Goal: Task Accomplishment & Management: Use online tool/utility

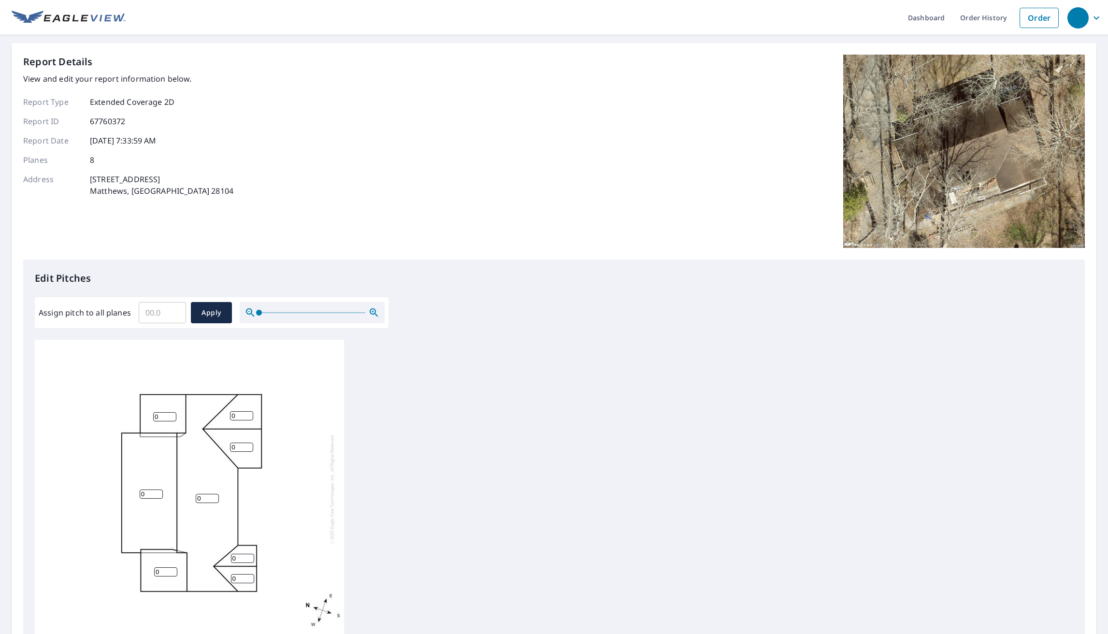
scroll to position [10, 0]
drag, startPoint x: 170, startPoint y: 404, endPoint x: 165, endPoint y: 407, distance: 6.6
click at [165, 407] on div "0 0 0 0 0 0 0 0" at bounding box center [189, 488] width 309 height 303
drag, startPoint x: 165, startPoint y: 407, endPoint x: 134, endPoint y: 409, distance: 31.0
click at [134, 409] on div "0 0 0 0 0 0 0 0" at bounding box center [189, 488] width 309 height 303
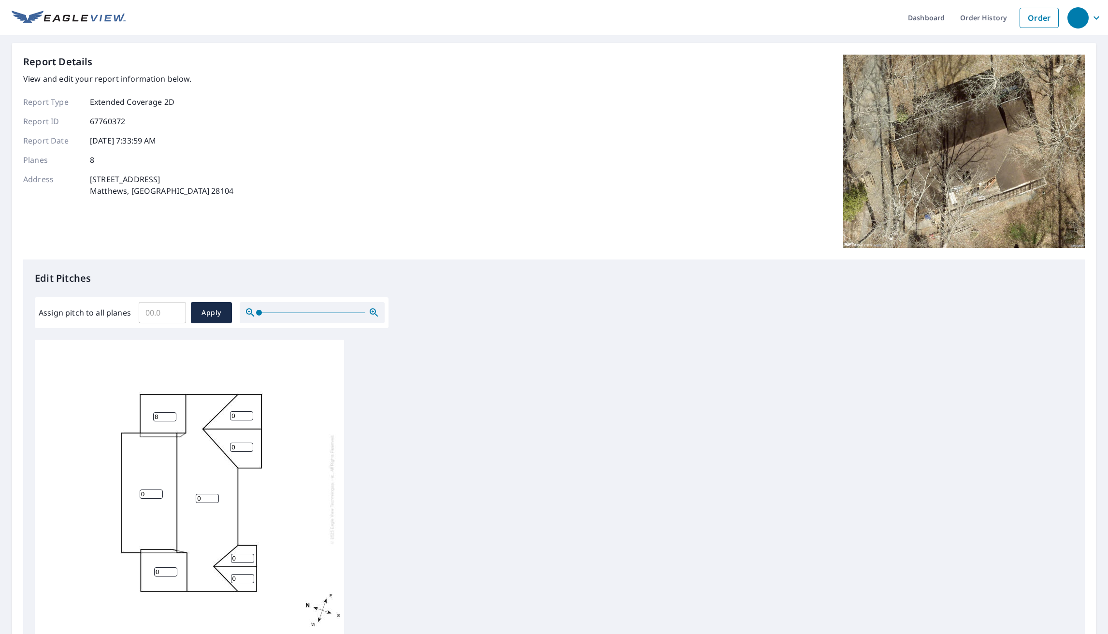
type input "8"
drag, startPoint x: 239, startPoint y: 408, endPoint x: 220, endPoint y: 408, distance: 18.8
click at [220, 408] on div "0 0 8 0 0 0 0 0" at bounding box center [189, 488] width 309 height 303
type input "6"
drag, startPoint x: 237, startPoint y: 443, endPoint x: 213, endPoint y: 445, distance: 23.8
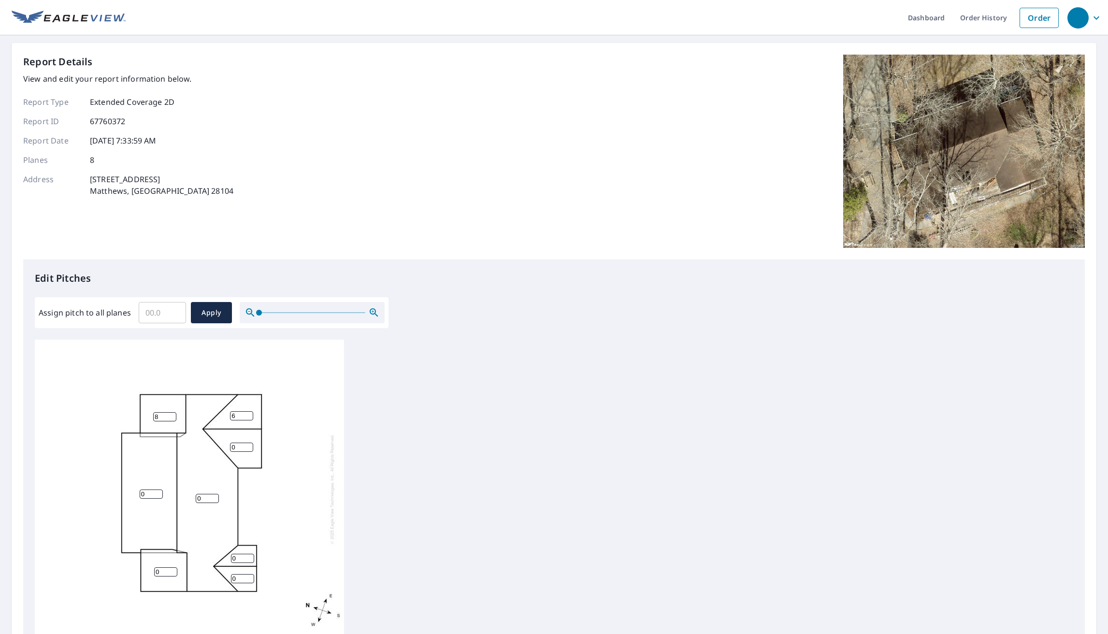
click at [214, 445] on div "0 0 8 0 0 6 0 0" at bounding box center [189, 488] width 309 height 303
type input "6"
drag, startPoint x: 237, startPoint y: 551, endPoint x: 234, endPoint y: 563, distance: 12.3
click at [223, 553] on div "0 0 8 0 6 6 0 0" at bounding box center [189, 488] width 309 height 303
type input "6"
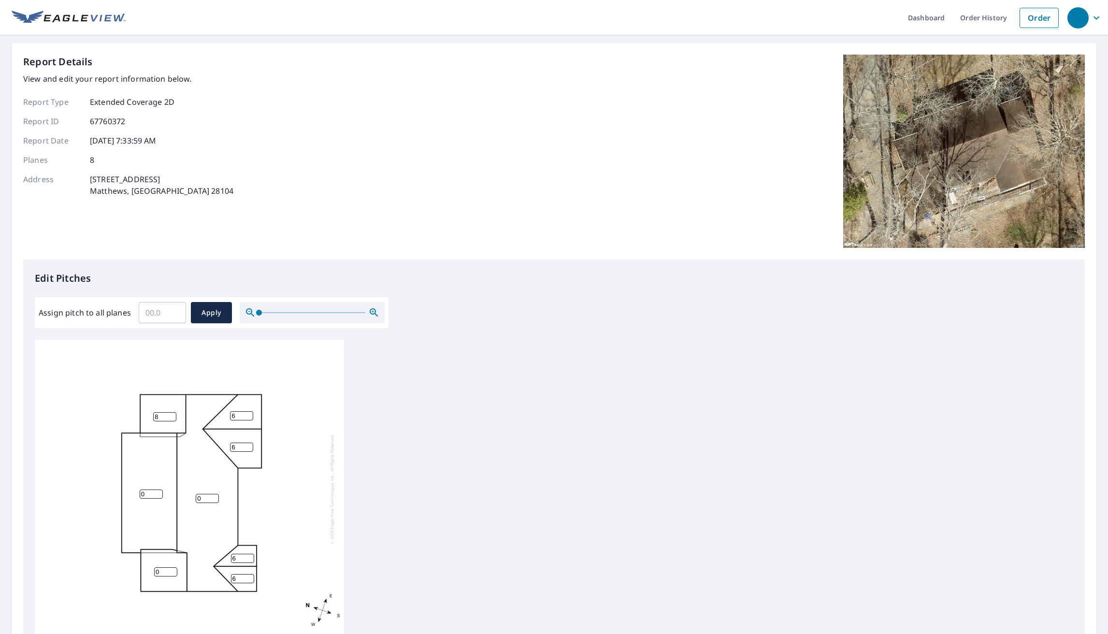
drag, startPoint x: 238, startPoint y: 571, endPoint x: 207, endPoint y: 569, distance: 31.4
click at [217, 571] on div "0 0 8 0 6 6 6 6" at bounding box center [189, 488] width 309 height 303
type input "6"
drag, startPoint x: 201, startPoint y: 491, endPoint x: 188, endPoint y: 490, distance: 13.6
click at [188, 490] on div "0 0 8 0 6 6 6 6" at bounding box center [189, 488] width 309 height 303
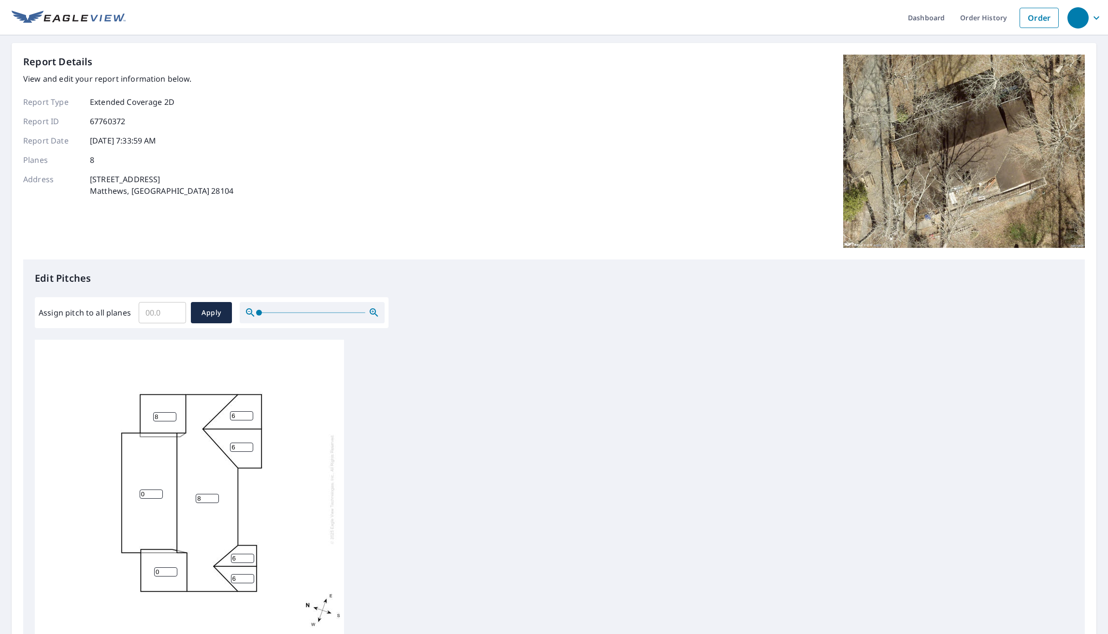
type input "8"
drag, startPoint x: 144, startPoint y: 487, endPoint x: 127, endPoint y: 485, distance: 16.5
click at [127, 485] on div "8 0 8 0 6 6 6 6" at bounding box center [189, 488] width 309 height 303
type input "8"
drag, startPoint x: 162, startPoint y: 564, endPoint x: 134, endPoint y: 563, distance: 28.1
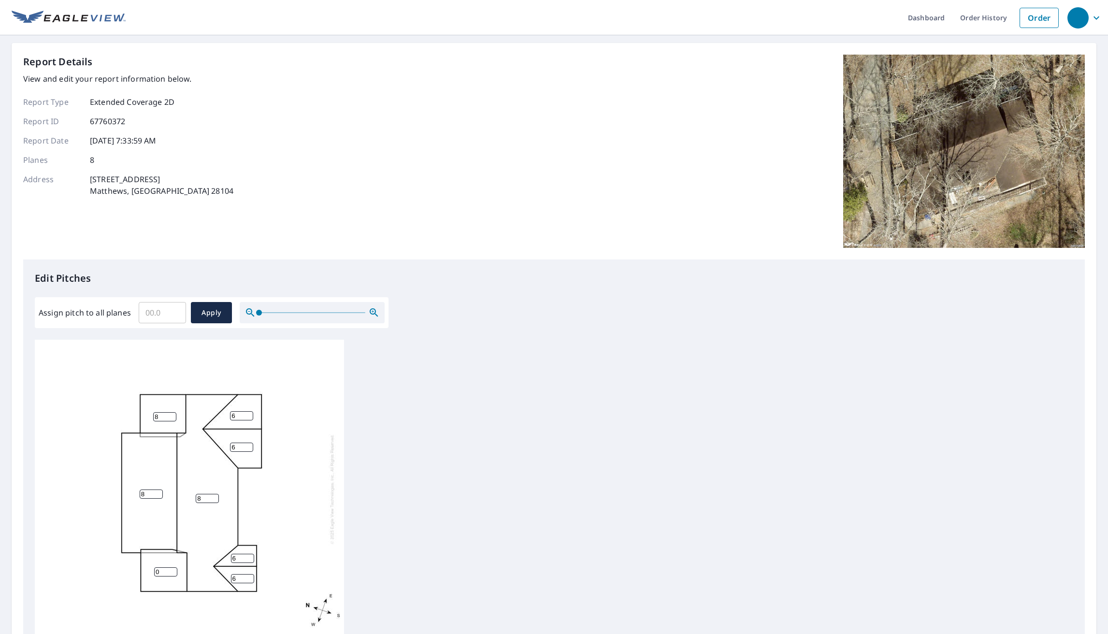
click at [134, 563] on div "8 8 8 0 6 6 6 6" at bounding box center [189, 488] width 309 height 303
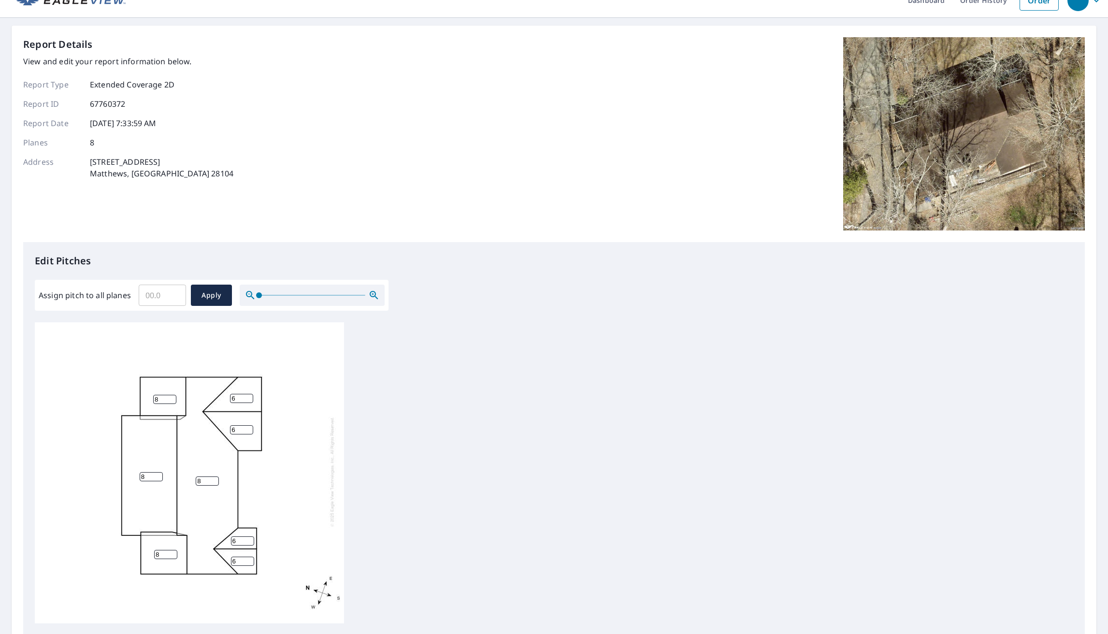
type input "8"
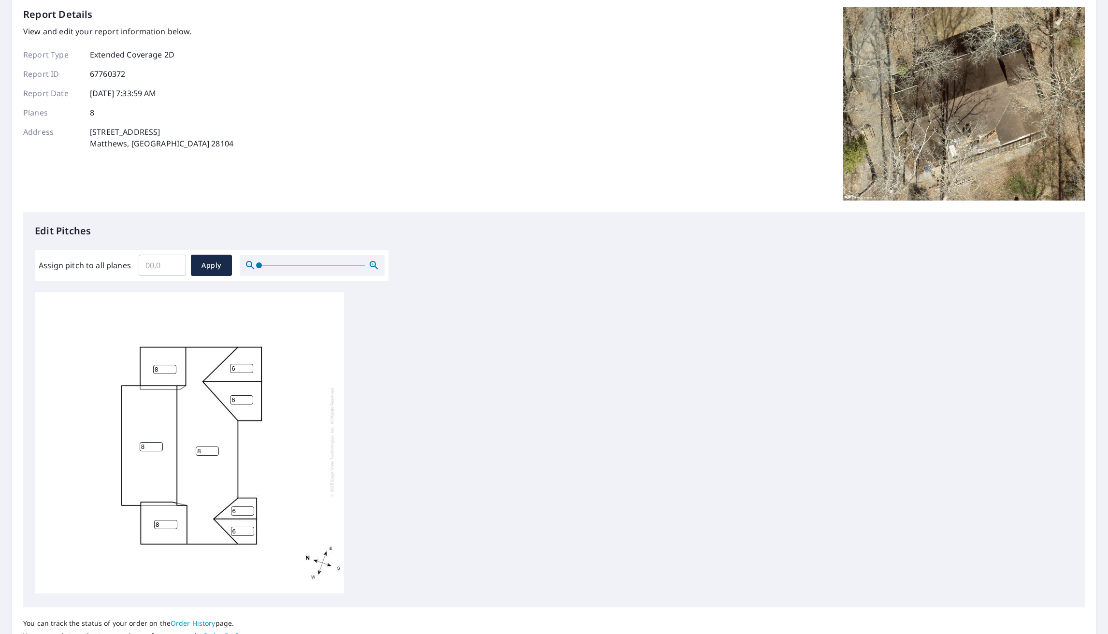
click at [97, 484] on div "8 8 8 8 6 6 6 6" at bounding box center [189, 441] width 309 height 303
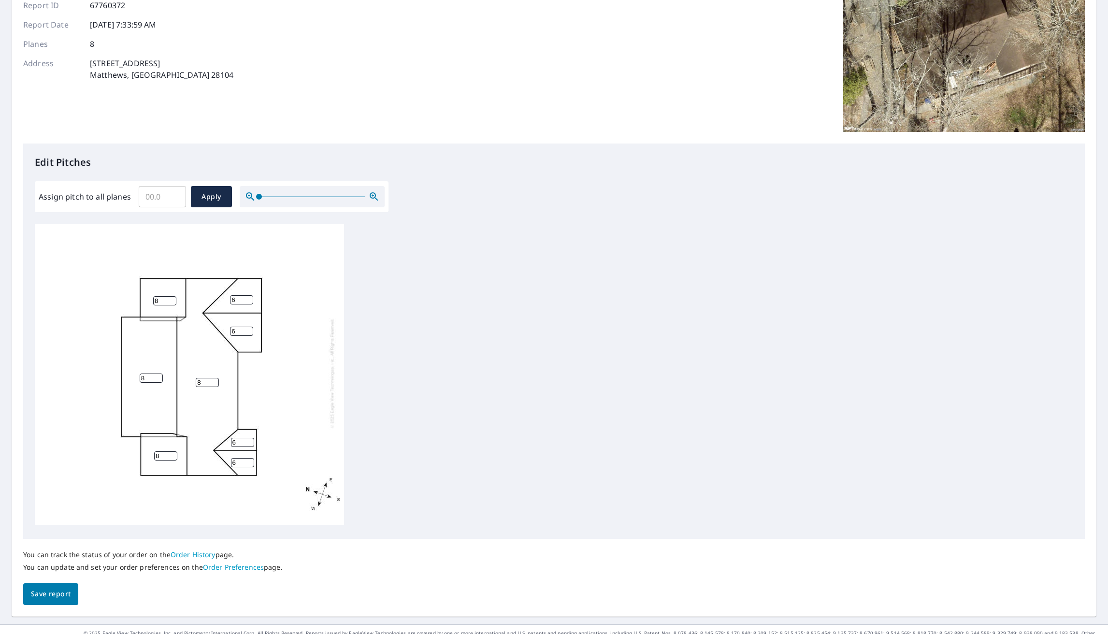
scroll to position [124, 0]
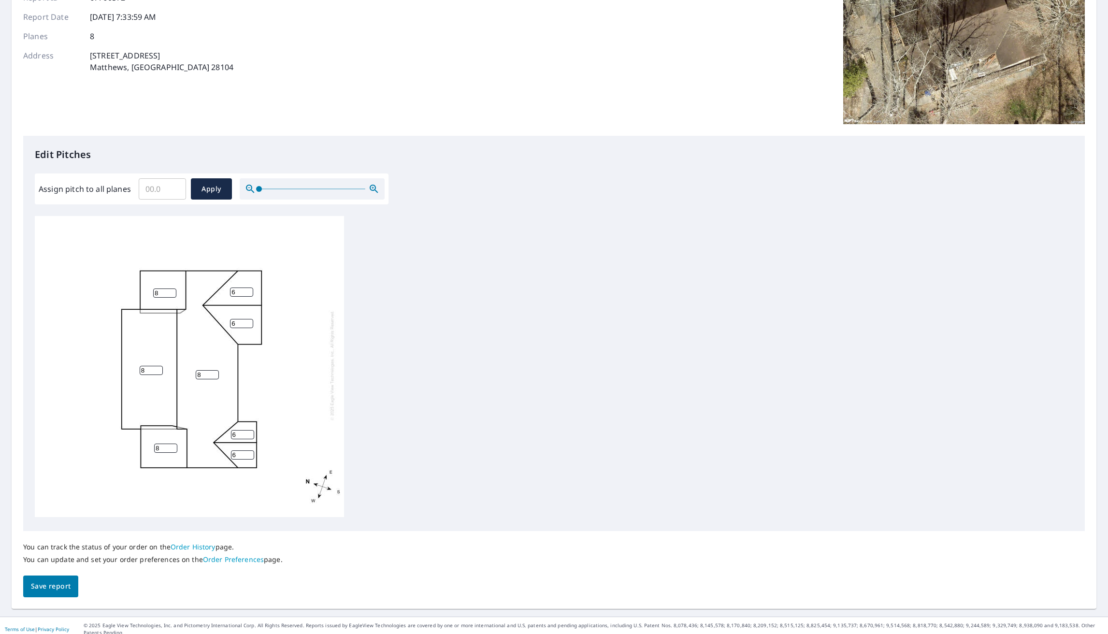
click at [70, 580] on button "Save report" at bounding box center [50, 587] width 55 height 22
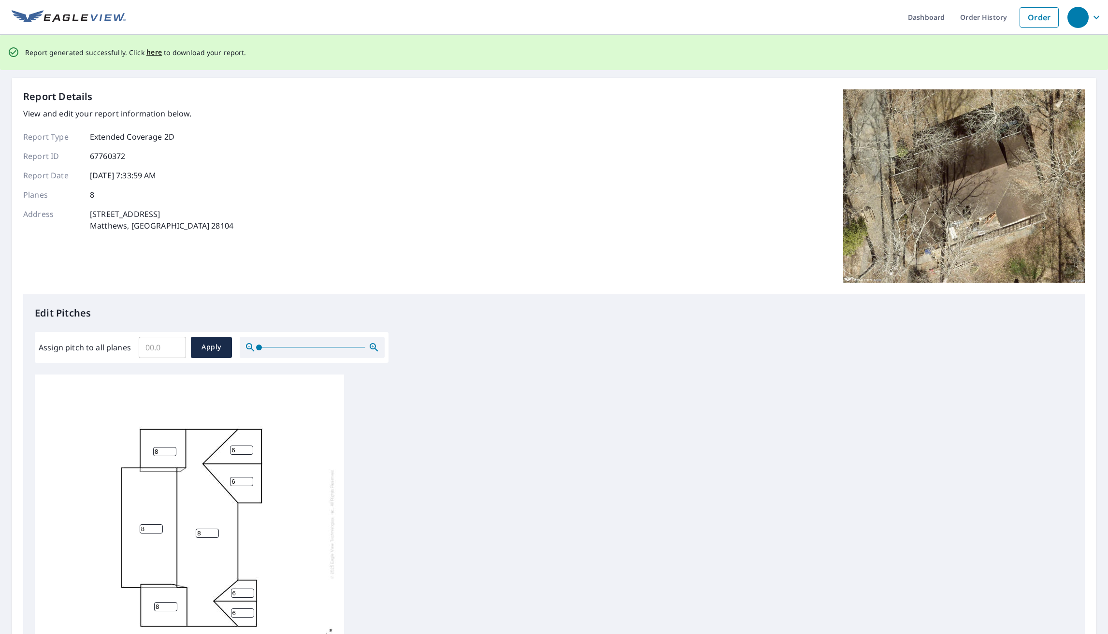
scroll to position [0, 0]
click at [156, 53] on span "here" at bounding box center [154, 53] width 16 height 12
